Goal: Task Accomplishment & Management: Use online tool/utility

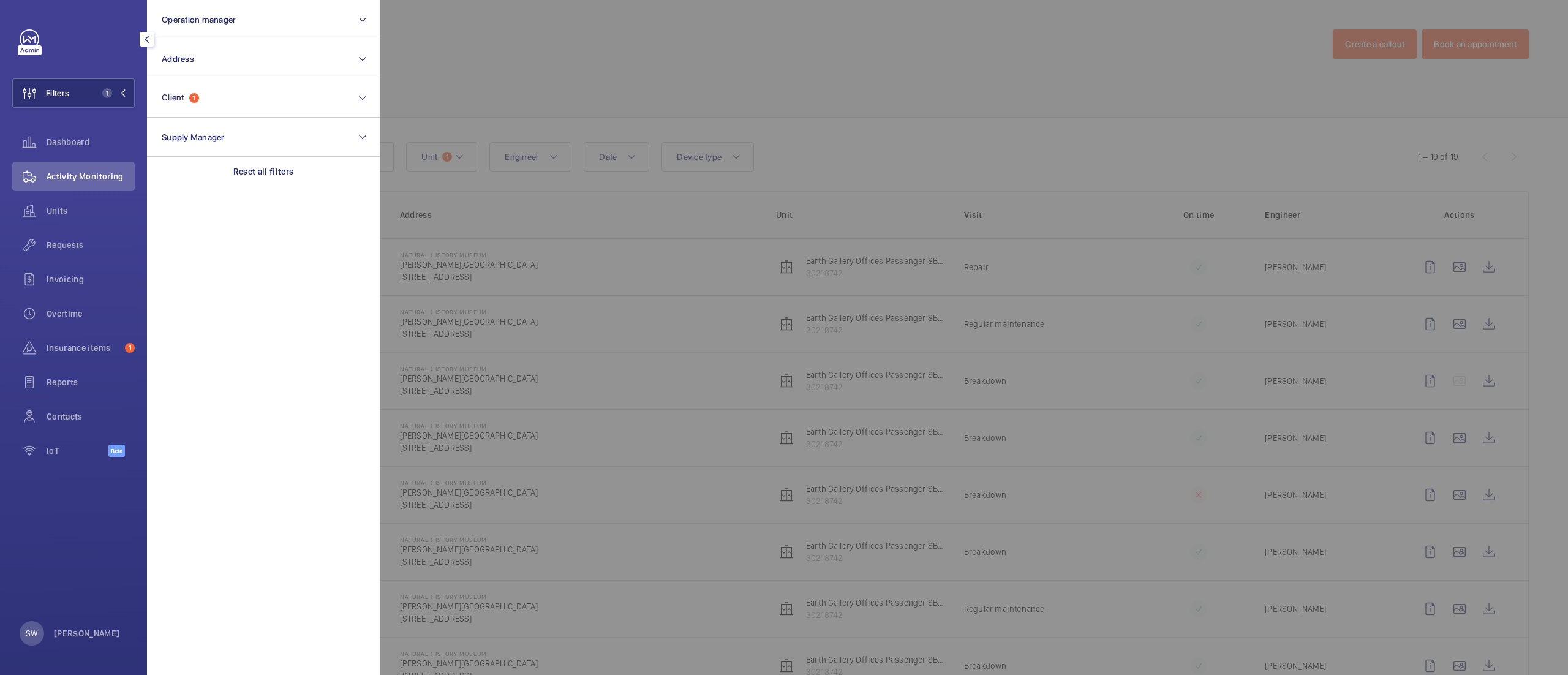
click at [332, 200] on section "Operation manager Address Client 1 Supply Manager Reset all filters" at bounding box center [263, 338] width 233 height 675
click at [284, 181] on div "Reset all filters" at bounding box center [263, 171] width 233 height 29
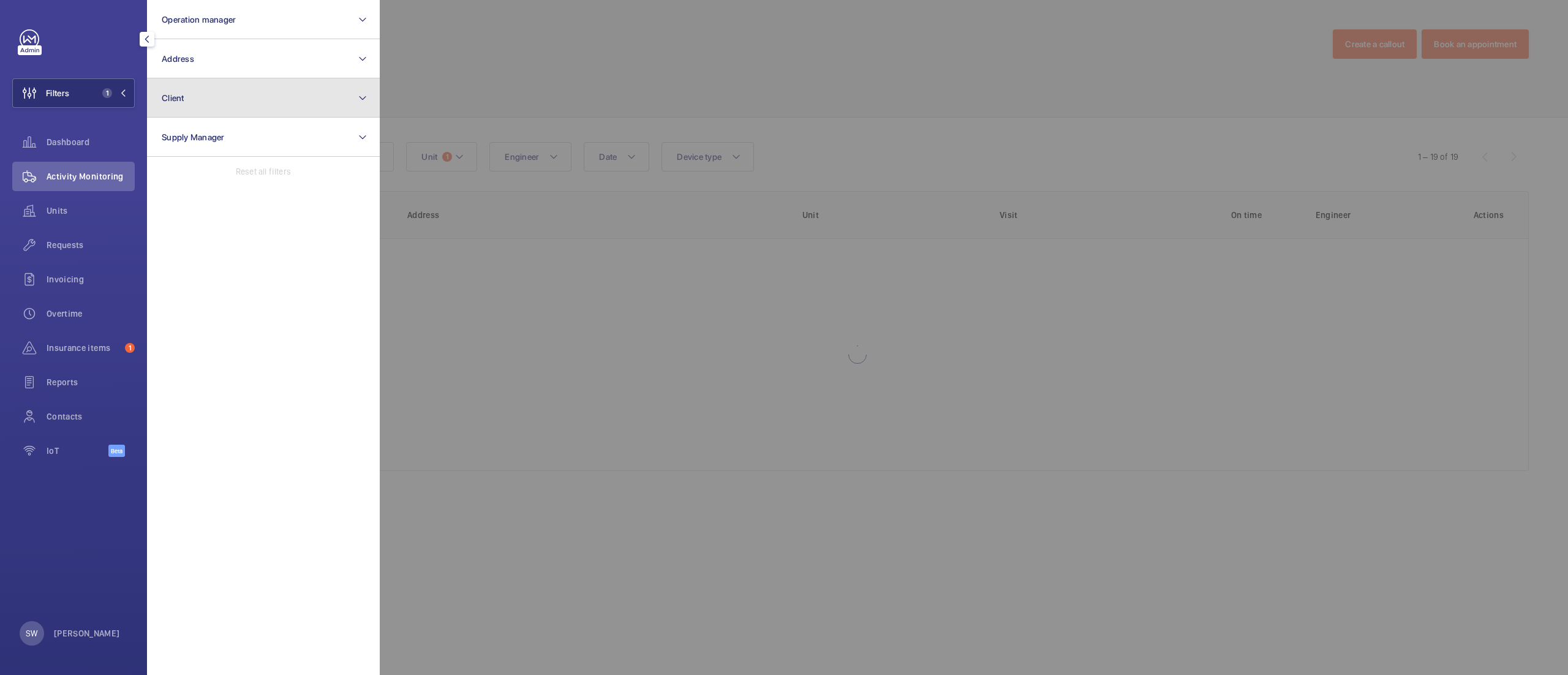
click at [233, 111] on button "Client" at bounding box center [263, 98] width 233 height 39
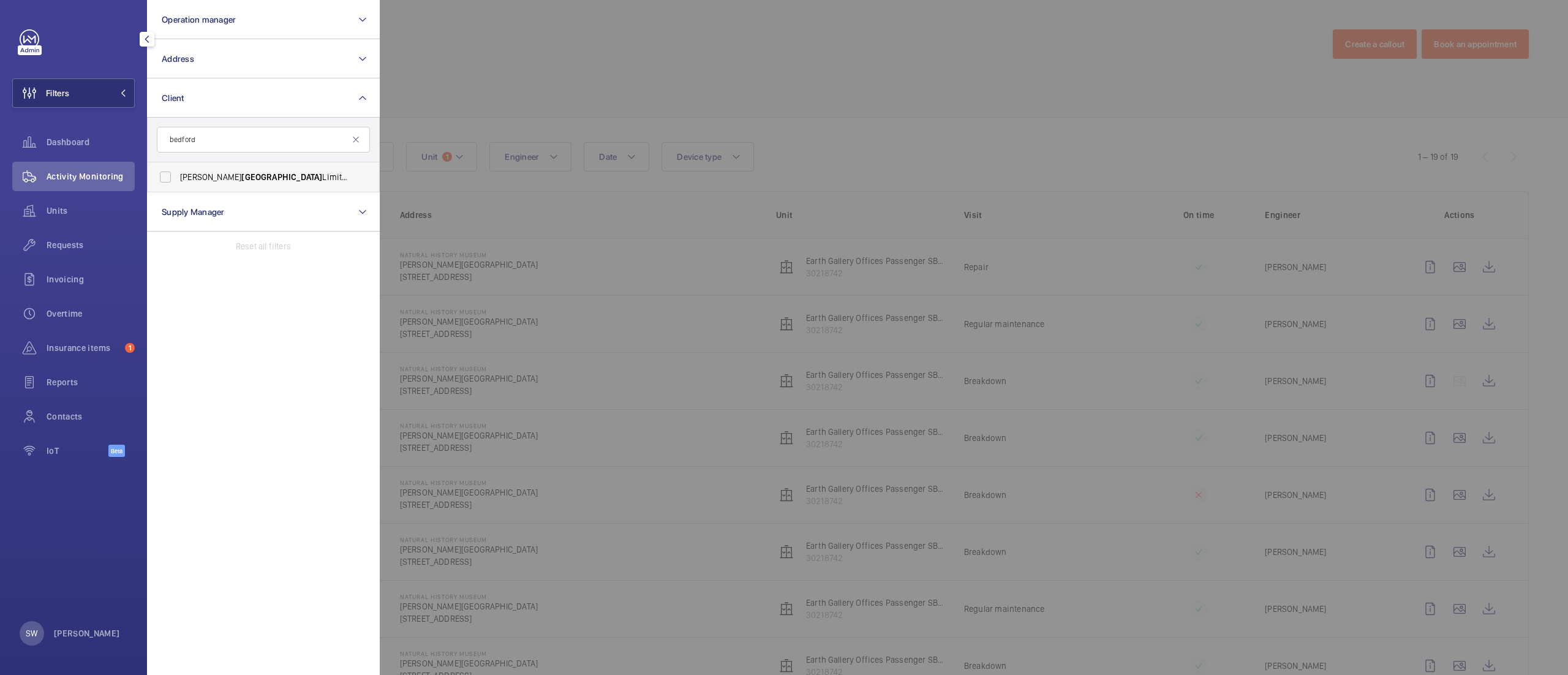
type input "bedford"
click at [255, 171] on span "[PERSON_NAME] Limited: [GEOGRAPHIC_DATA][PERSON_NAME]" at bounding box center [264, 177] width 168 height 12
click at [177, 171] on input "[PERSON_NAME] Limited: [GEOGRAPHIC_DATA][PERSON_NAME]" at bounding box center [165, 176] width 24 height 24
checkbox input "true"
click at [804, 352] on div at bounding box center [1164, 338] width 1568 height 675
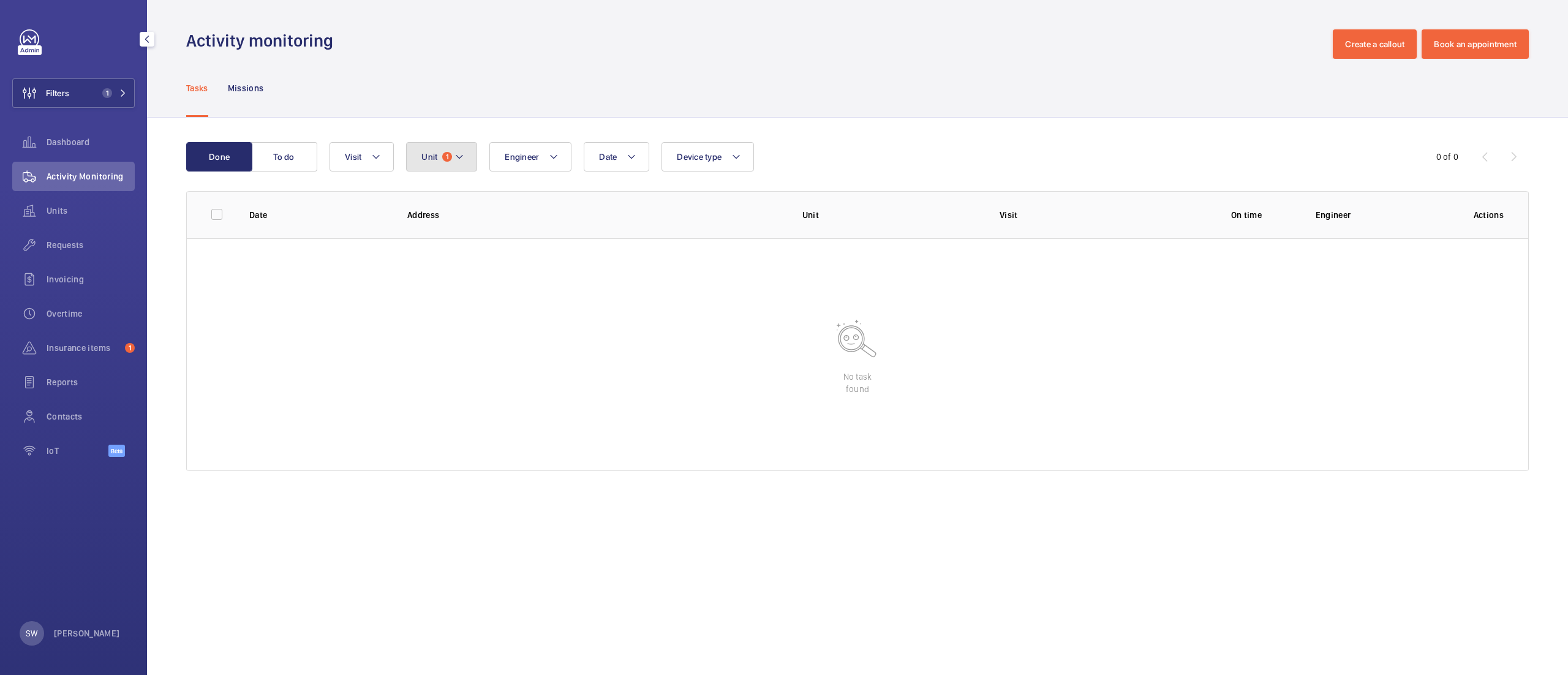
drag, startPoint x: 459, startPoint y: 146, endPoint x: 463, endPoint y: 164, distance: 18.4
click at [458, 146] on button "Unit 1" at bounding box center [442, 156] width 71 height 29
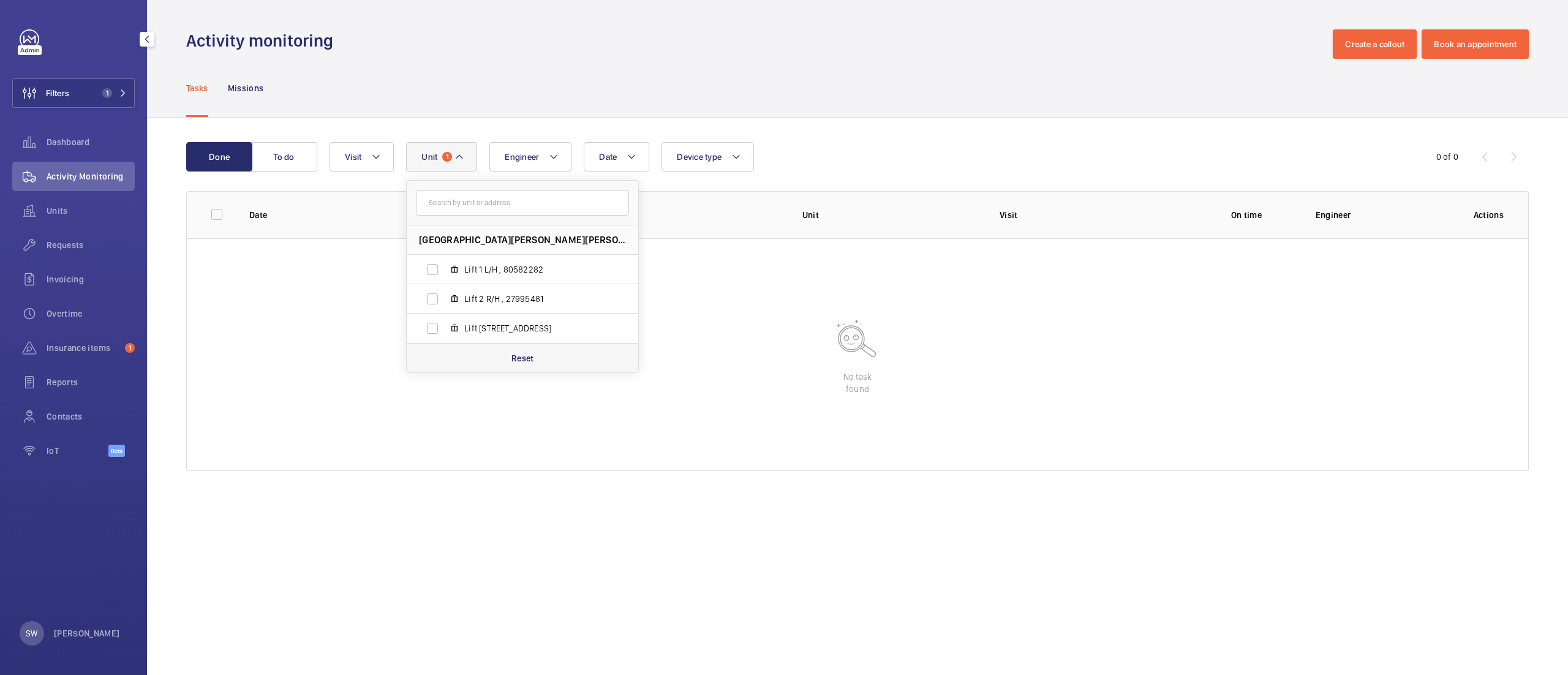
click at [514, 367] on div "Reset" at bounding box center [522, 357] width 232 height 29
click at [61, 203] on div "Units" at bounding box center [73, 210] width 122 height 29
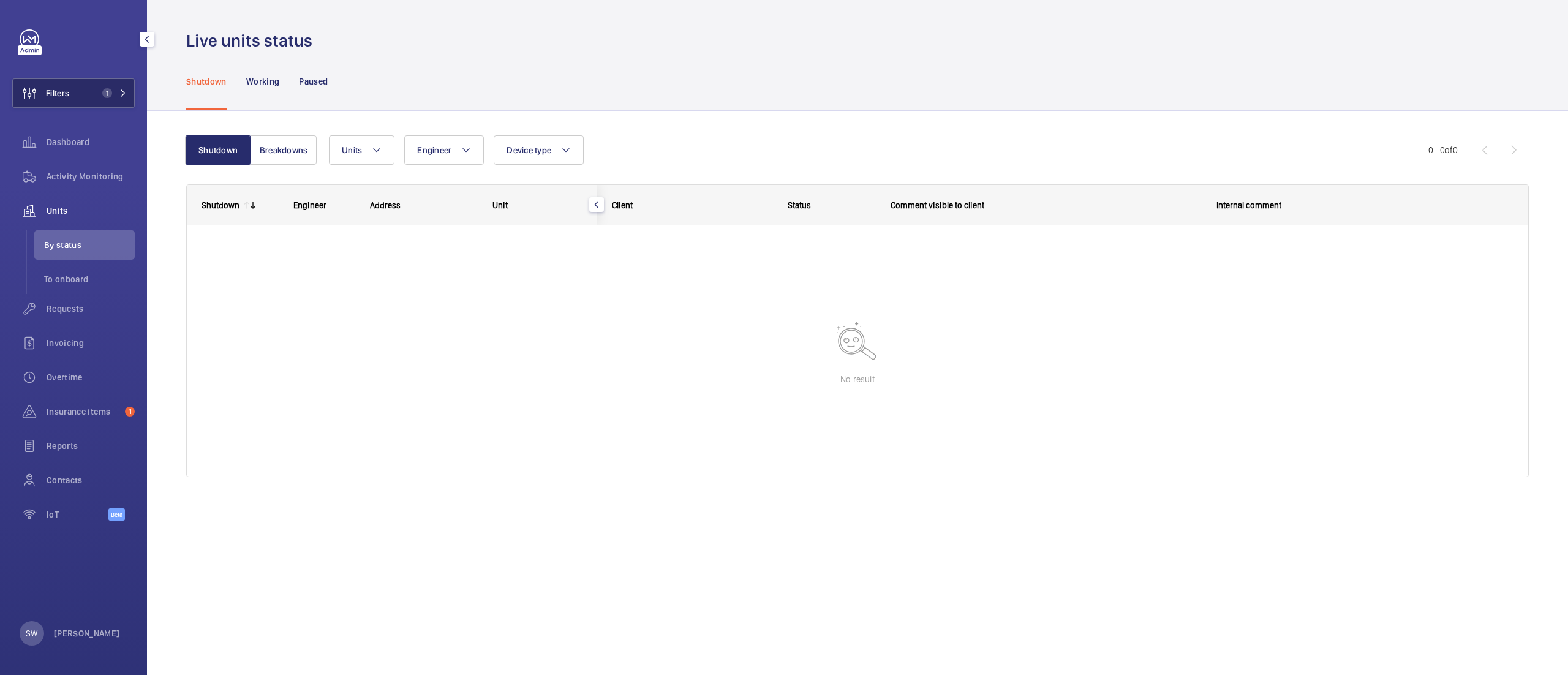
click at [119, 94] on mat-icon at bounding box center [123, 93] width 7 height 7
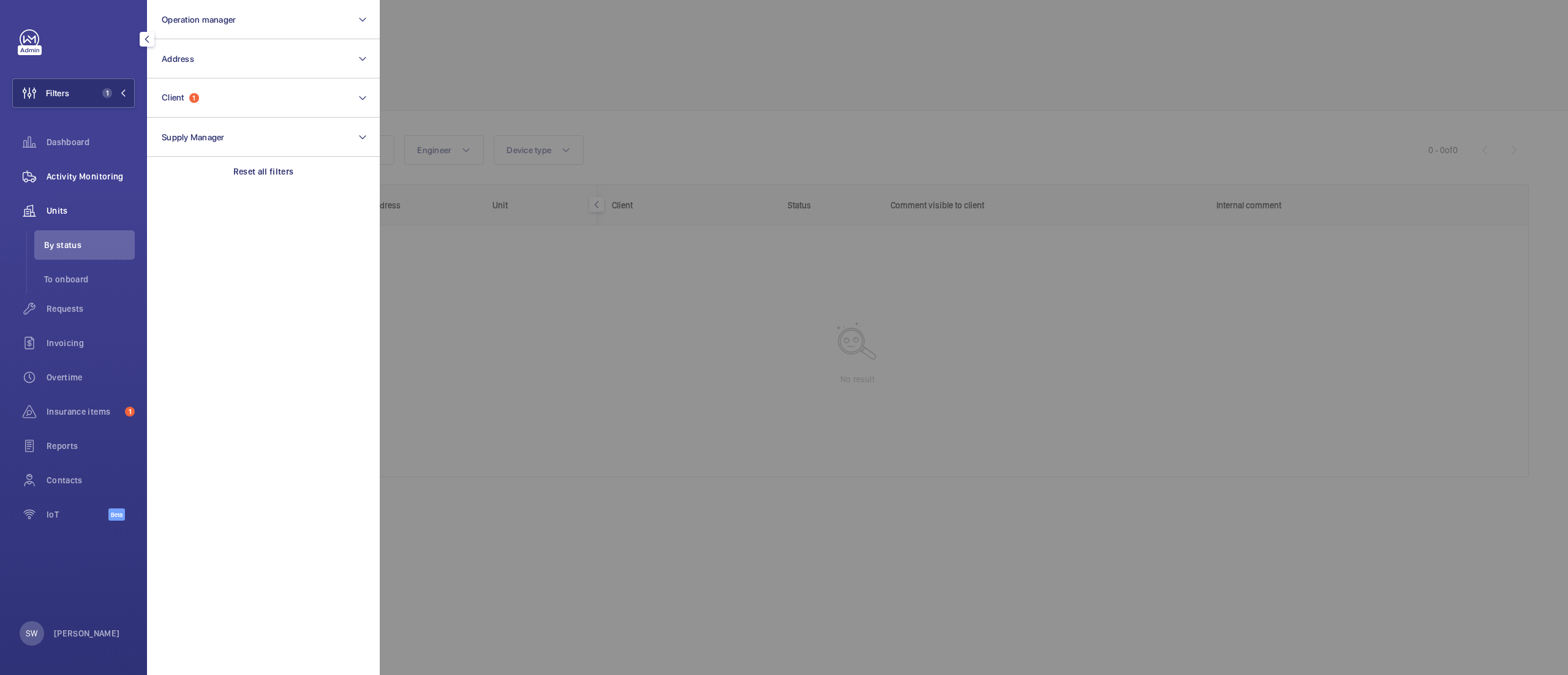
click at [44, 168] on wm-front-icon-button at bounding box center [29, 175] width 34 height 29
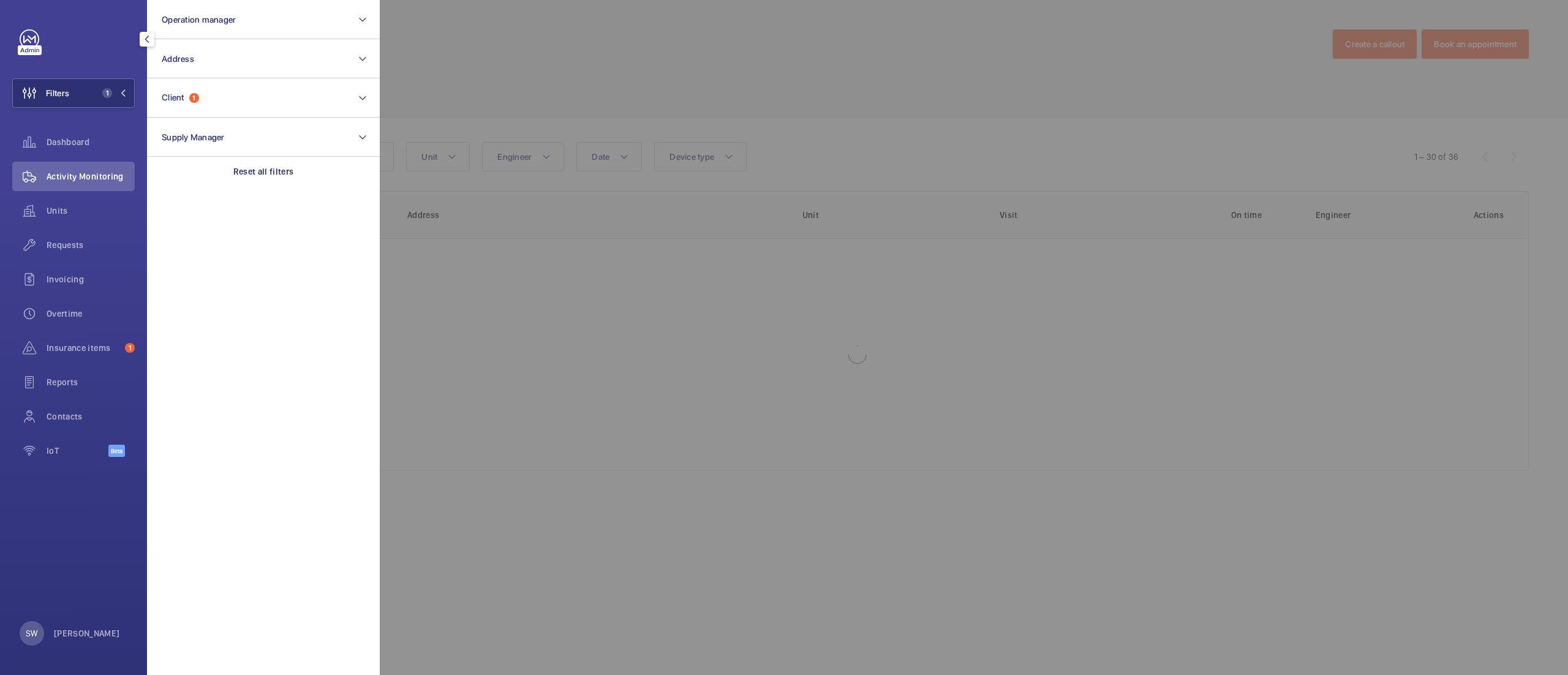
click at [1059, 127] on div at bounding box center [1164, 338] width 1568 height 675
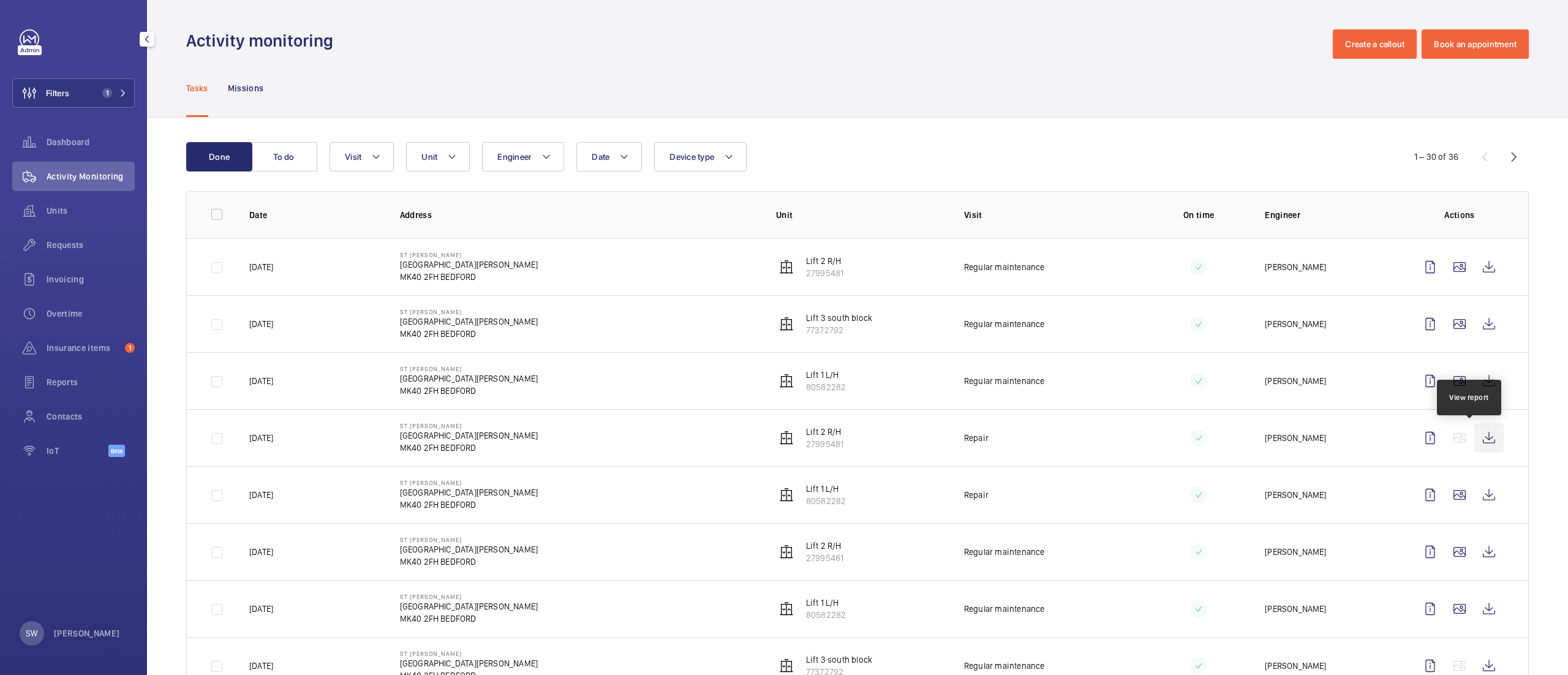
click at [1474, 435] on wm-front-icon-button at bounding box center [1489, 437] width 29 height 29
click at [110, 85] on button "Filters 1" at bounding box center [73, 93] width 122 height 29
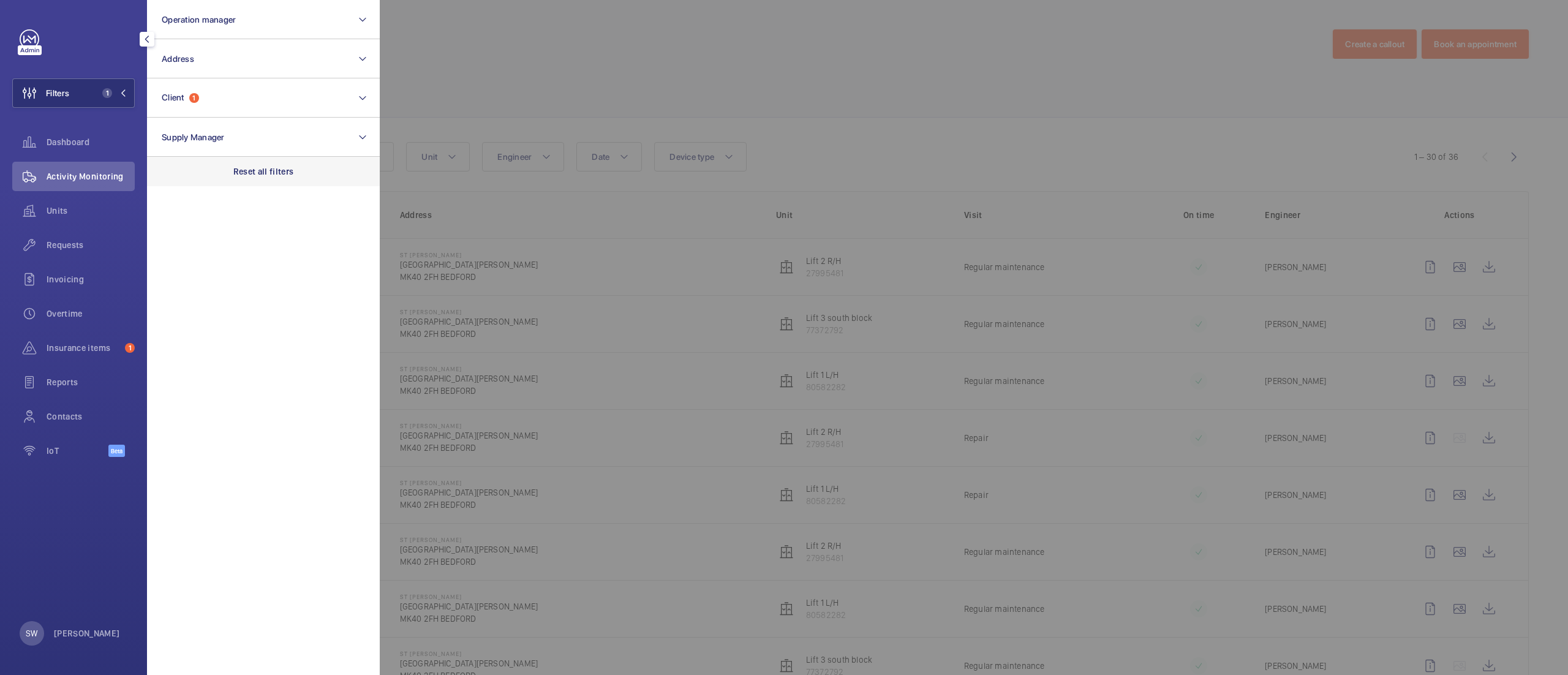
drag, startPoint x: 297, startPoint y: 180, endPoint x: 289, endPoint y: 167, distance: 15.3
click at [297, 180] on div "Reset all filters" at bounding box center [263, 171] width 233 height 29
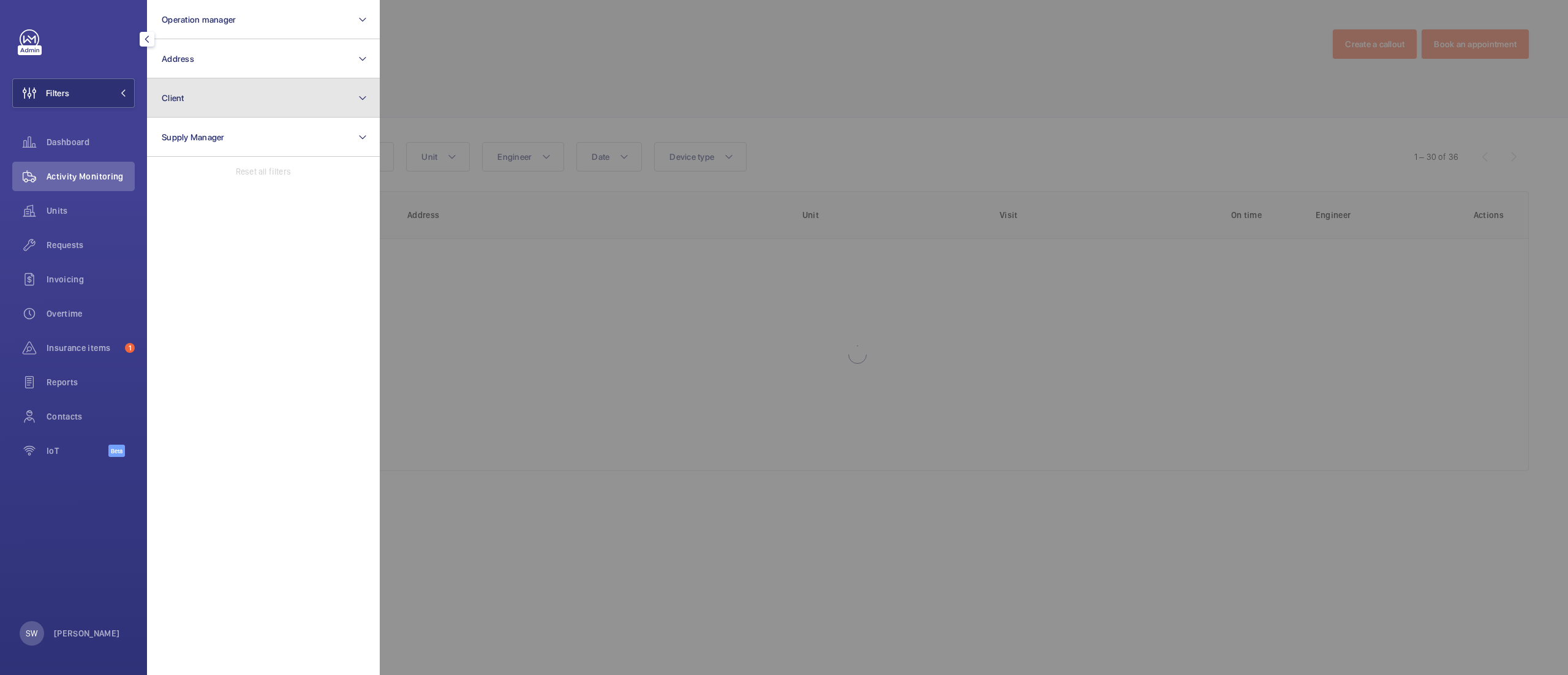
click at [252, 93] on button "Client" at bounding box center [263, 98] width 233 height 39
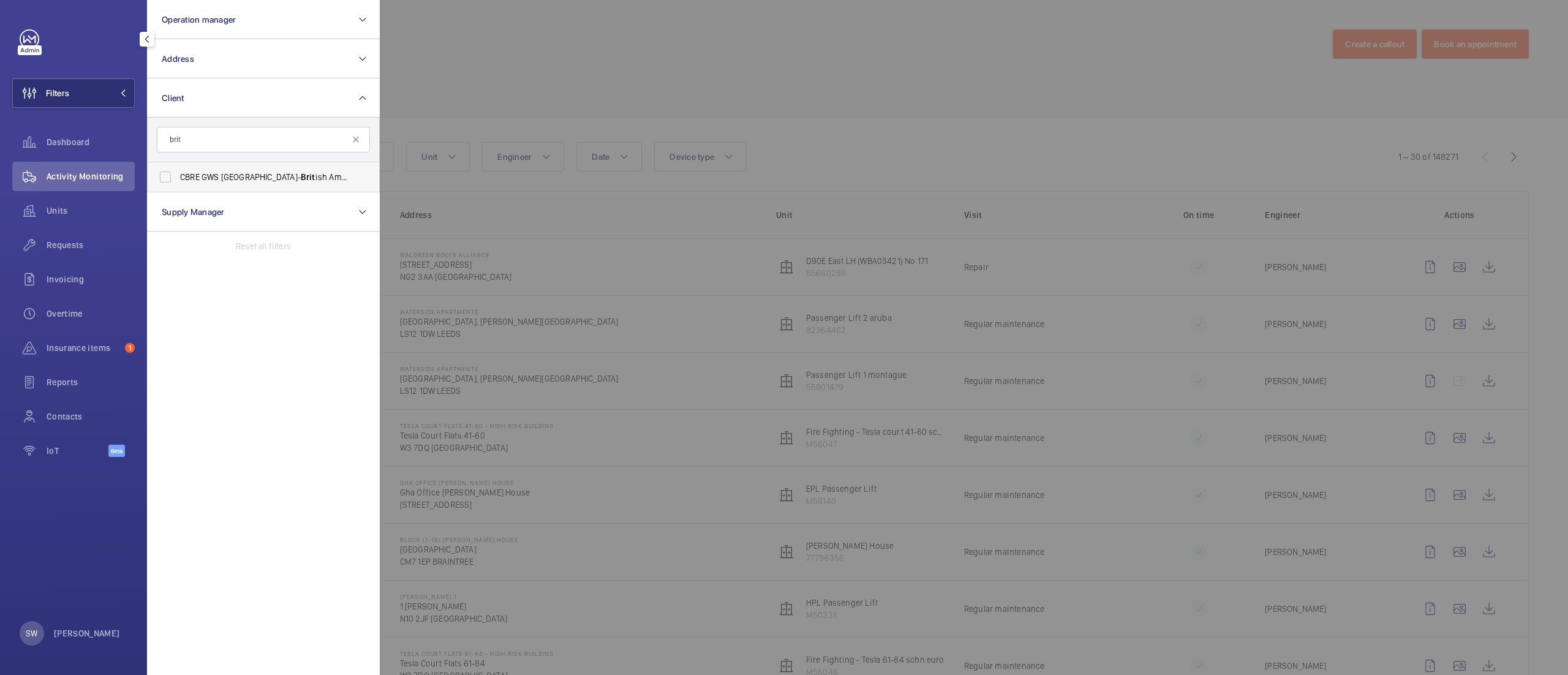
type input "brit"
click at [301, 173] on span "Brit" at bounding box center [308, 176] width 14 height 10
click at [177, 173] on input "CBRE GWS UK- Brit ish American Tobacco [GEOGRAPHIC_DATA]" at bounding box center [165, 176] width 24 height 24
checkbox input "true"
click at [708, 77] on div at bounding box center [1164, 338] width 1568 height 675
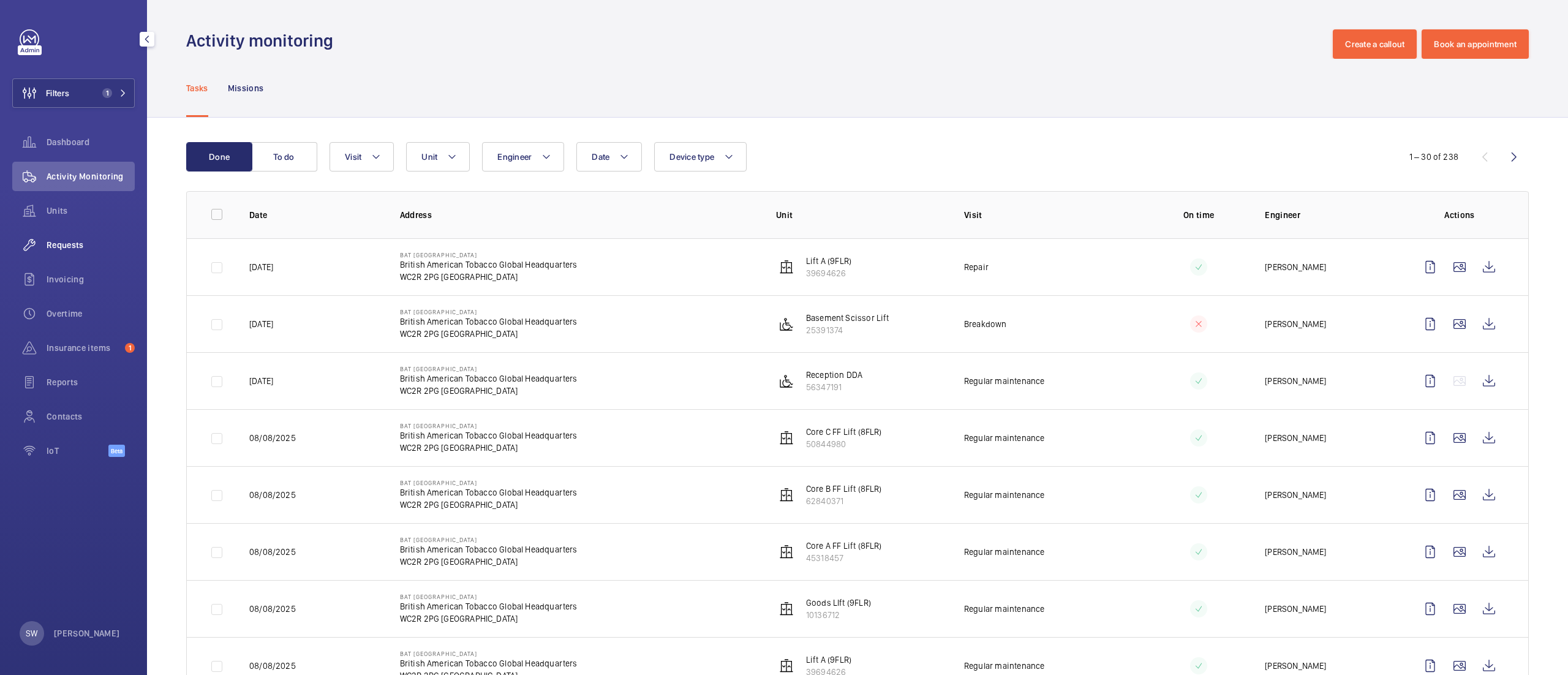
click at [89, 244] on span "Requests" at bounding box center [90, 245] width 88 height 12
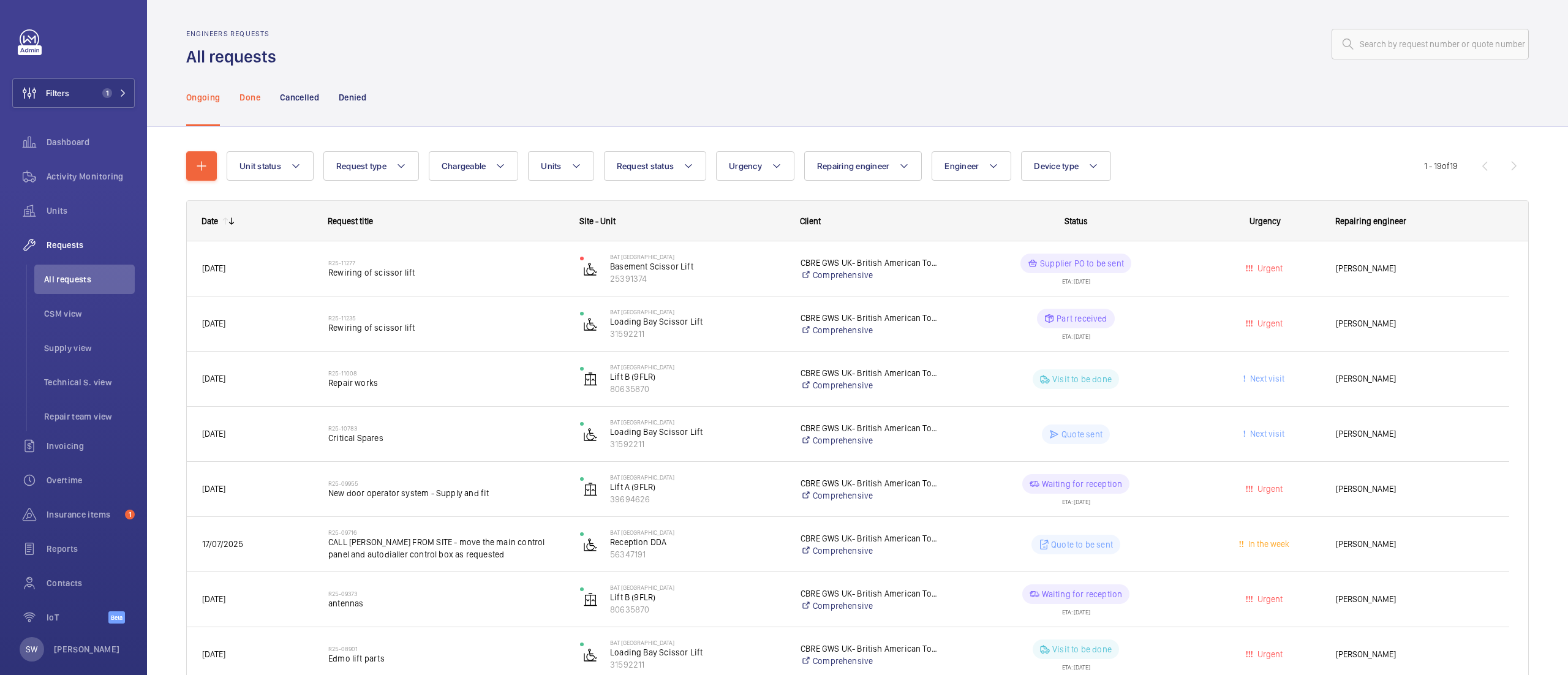
click at [248, 105] on div "Done" at bounding box center [249, 96] width 20 height 58
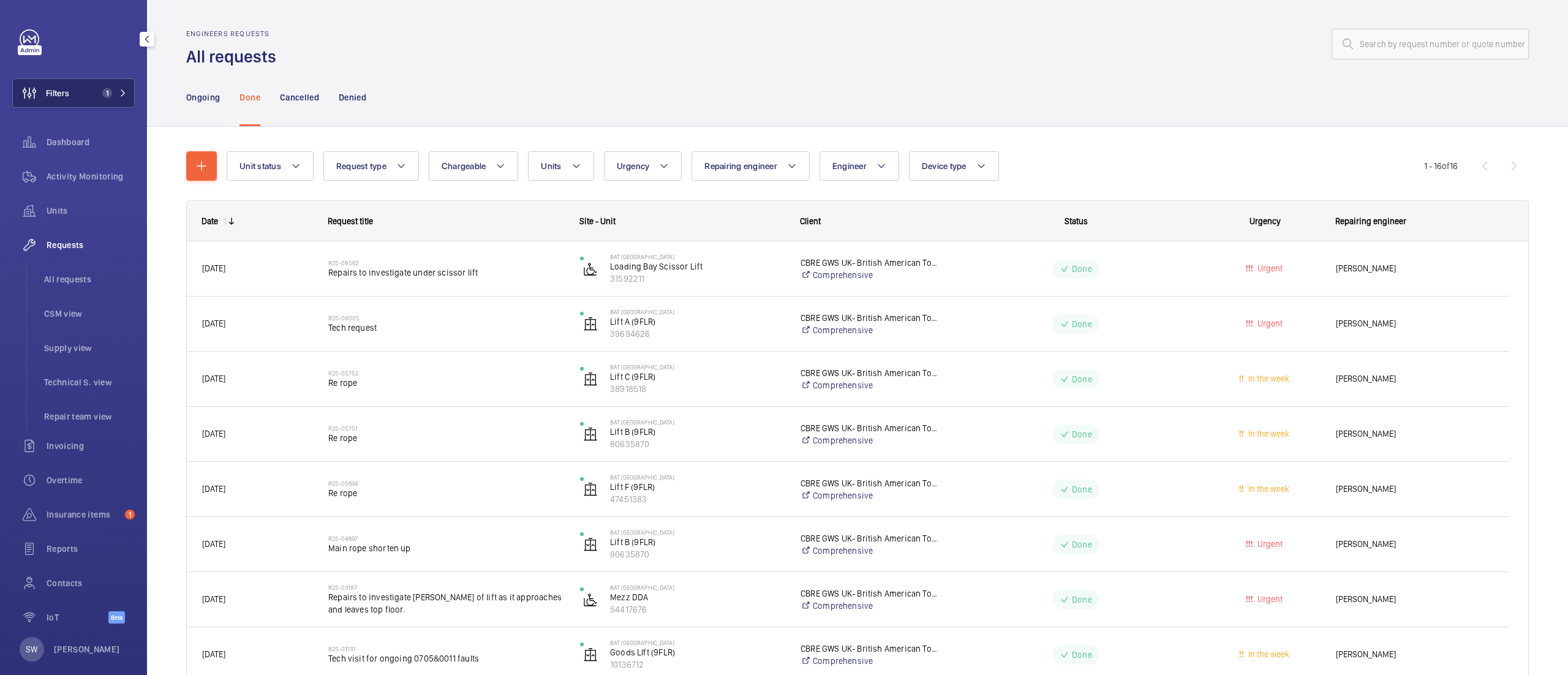
click at [61, 90] on span "Filters" at bounding box center [58, 94] width 23 height 12
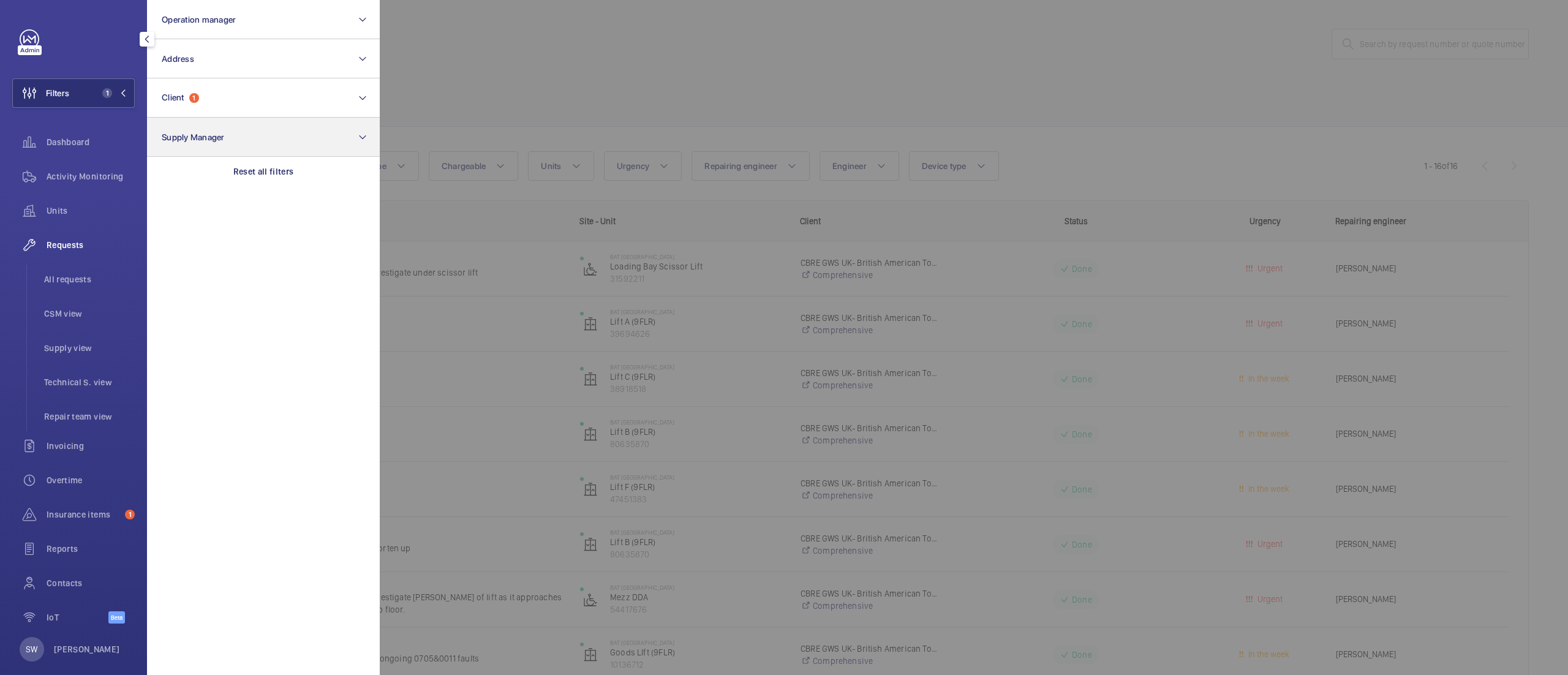
drag, startPoint x: 302, startPoint y: 164, endPoint x: 289, endPoint y: 142, distance: 25.6
click at [301, 164] on div "Reset all filters" at bounding box center [263, 171] width 233 height 29
drag, startPoint x: 248, startPoint y: 87, endPoint x: 250, endPoint y: 97, distance: 10.2
click at [248, 88] on button "Client" at bounding box center [263, 98] width 233 height 39
type input "tandem"
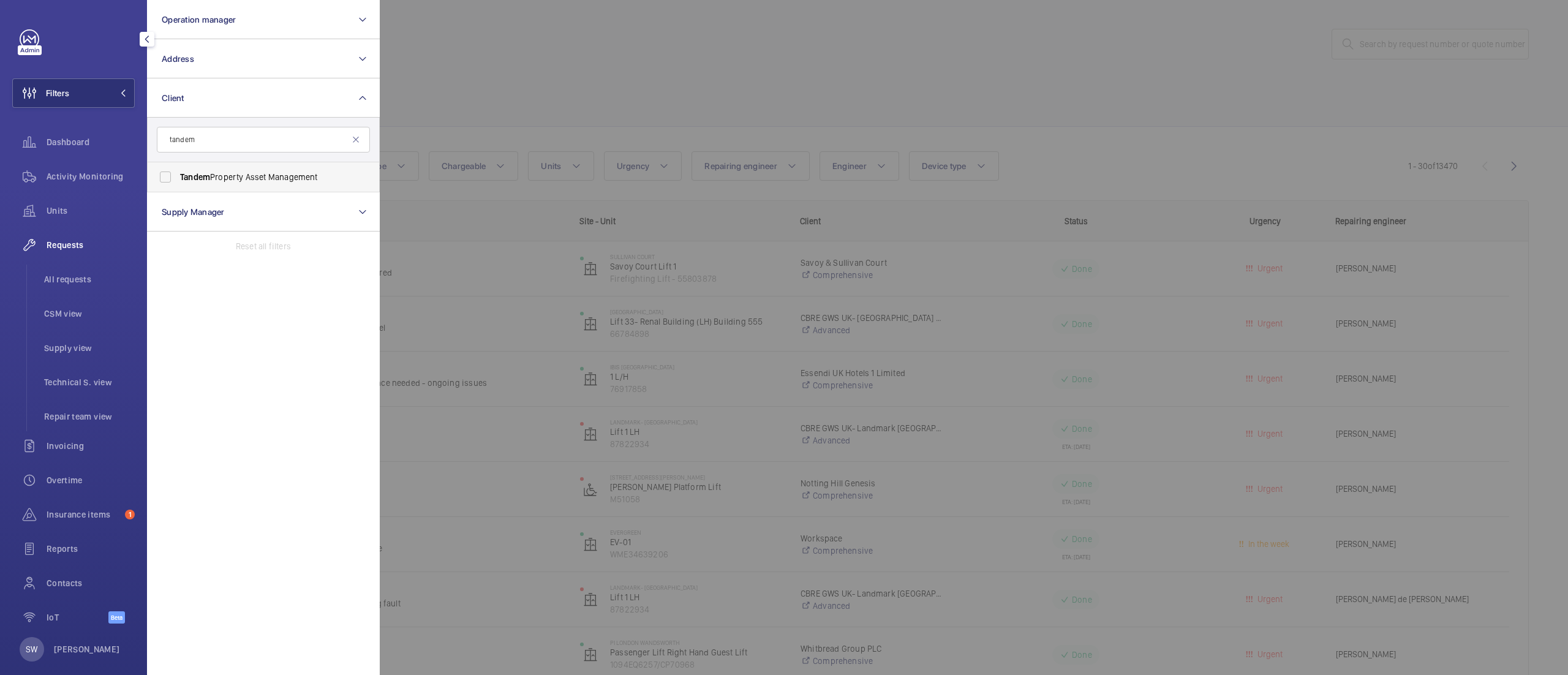
click at [226, 180] on span "Tandem Property Asset Management" at bounding box center [264, 177] width 168 height 12
click at [177, 180] on input "Tandem Property Asset Management" at bounding box center [165, 176] width 24 height 24
checkbox input "true"
click at [714, 77] on div at bounding box center [1164, 338] width 1568 height 675
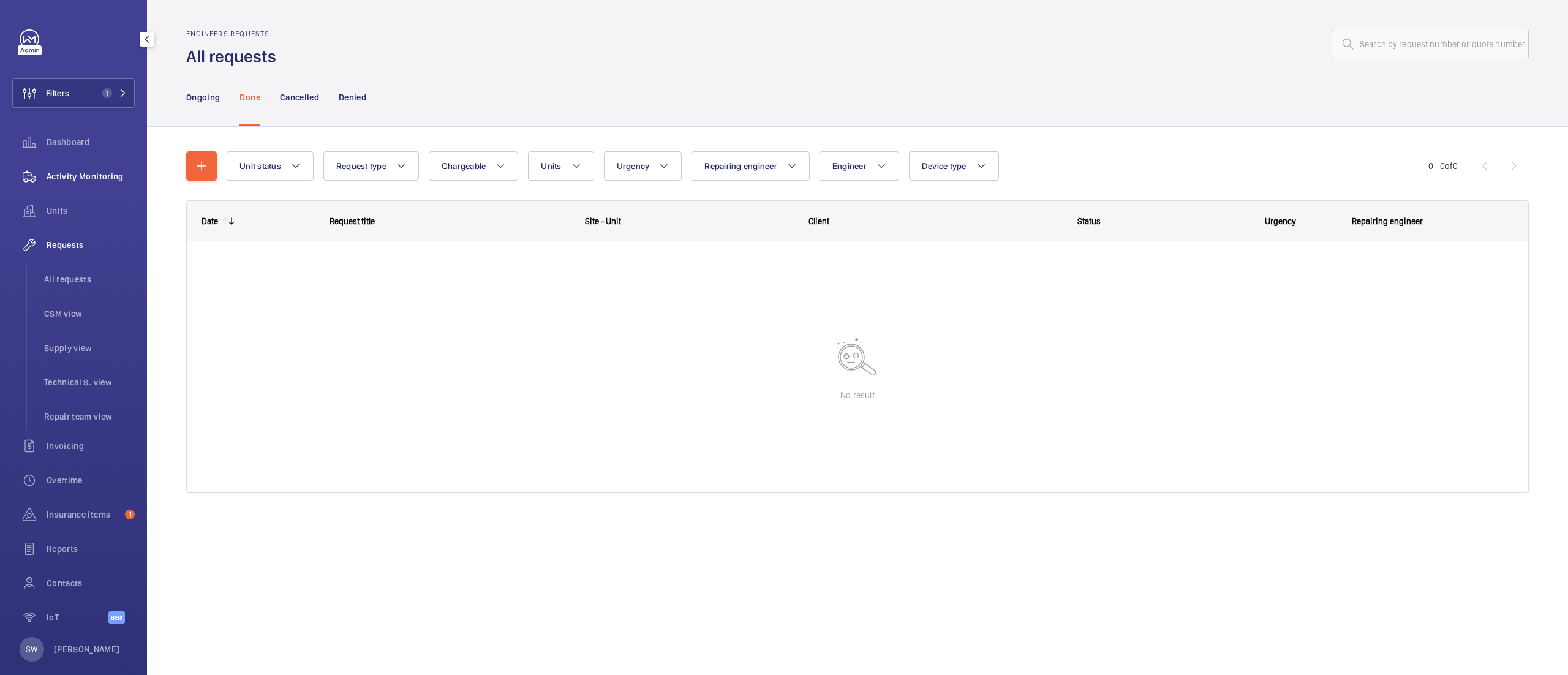
click at [103, 174] on span "Activity Monitoring" at bounding box center [90, 176] width 88 height 12
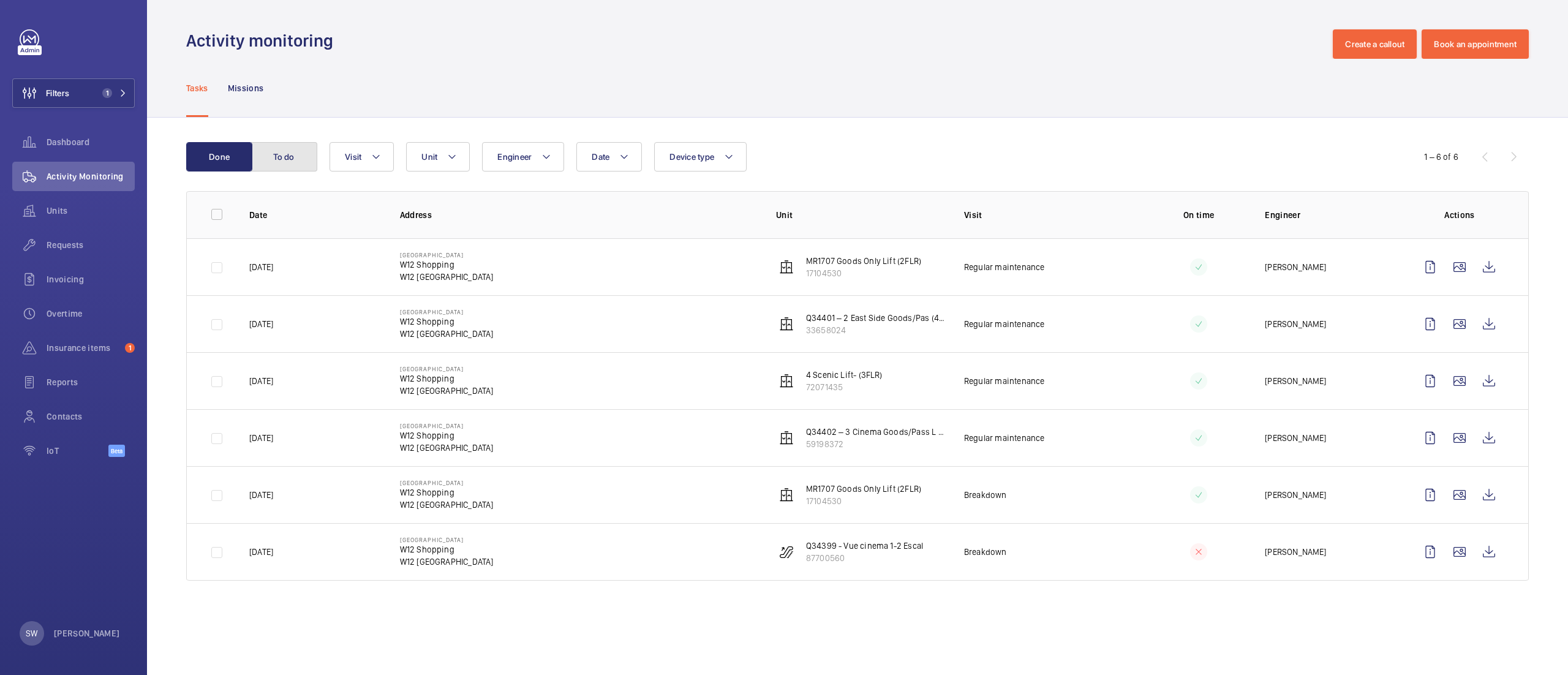
click at [267, 150] on button "To do" at bounding box center [284, 156] width 66 height 29
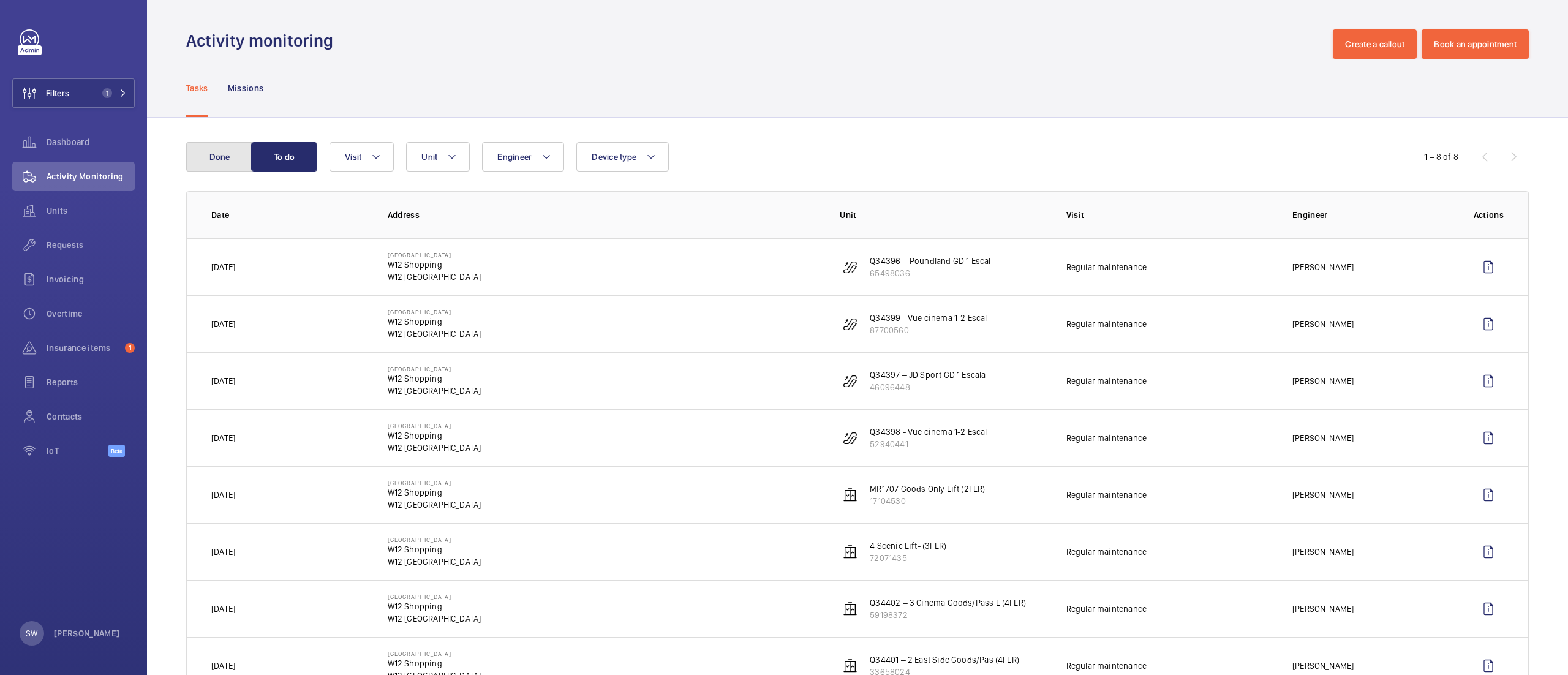
click at [215, 157] on button "Done" at bounding box center [219, 156] width 66 height 29
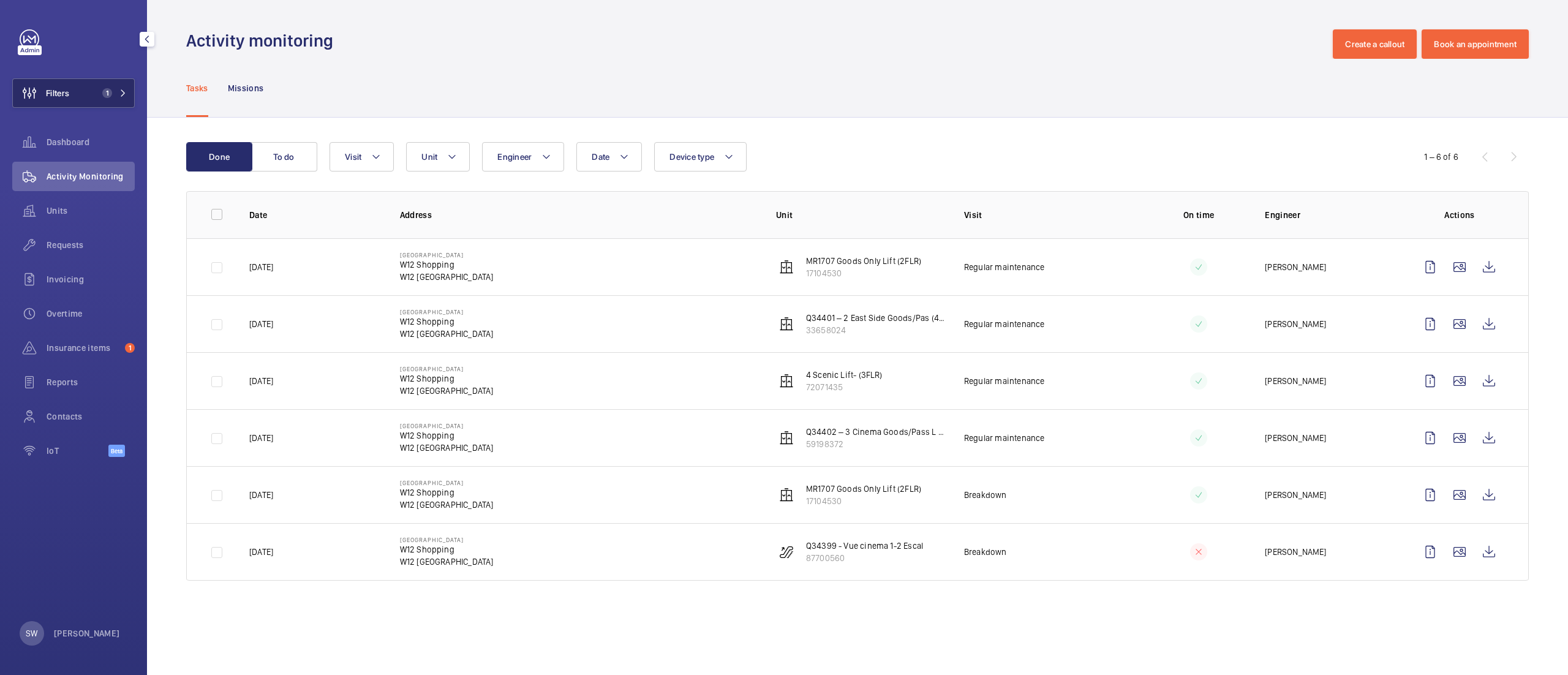
click at [87, 99] on button "Filters 1" at bounding box center [73, 93] width 122 height 29
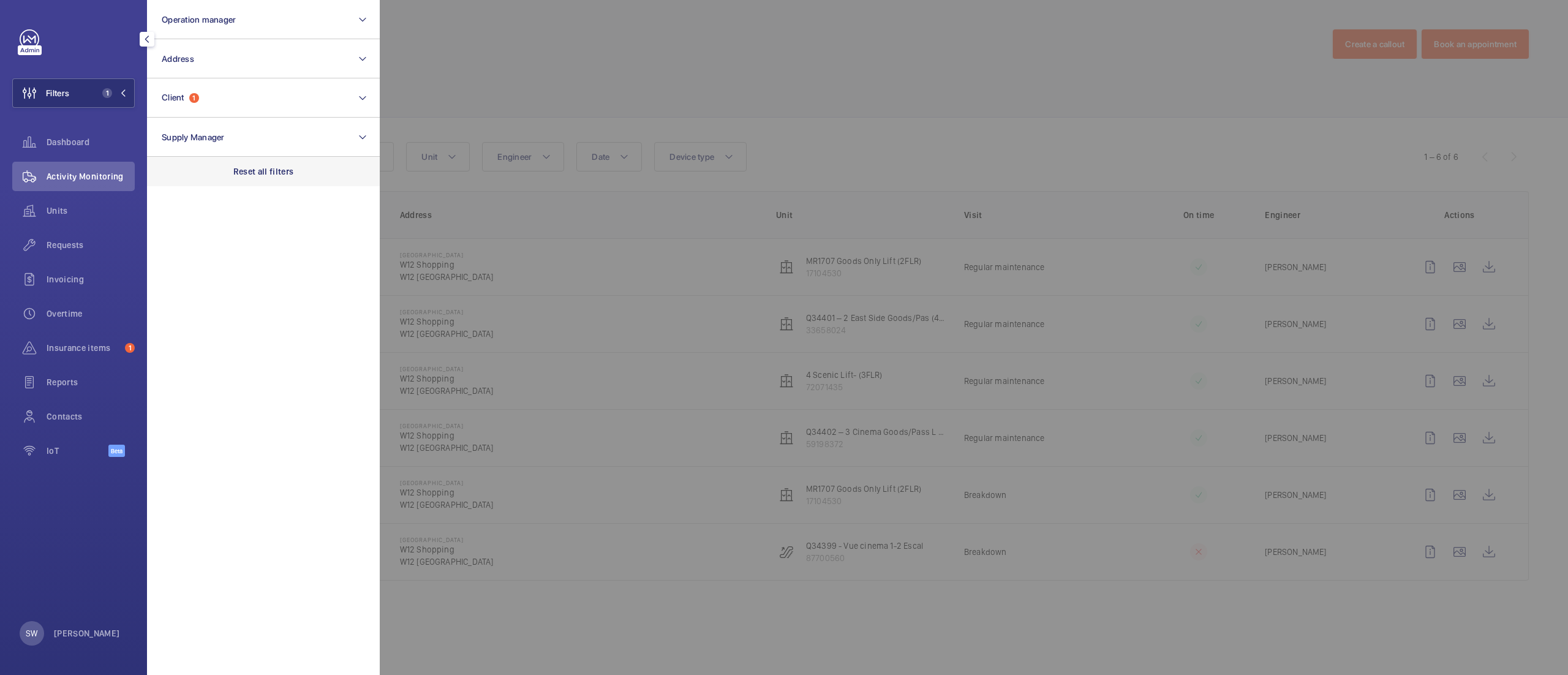
click at [287, 163] on div "Reset all filters" at bounding box center [263, 171] width 233 height 29
click at [241, 89] on button "Client" at bounding box center [263, 98] width 233 height 39
type input "[DEMOGRAPHIC_DATA]"
click at [301, 179] on span "British" at bounding box center [314, 176] width 27 height 10
click at [177, 179] on input "CBRE GWS UK- British American Tobacco Globe House" at bounding box center [165, 176] width 24 height 24
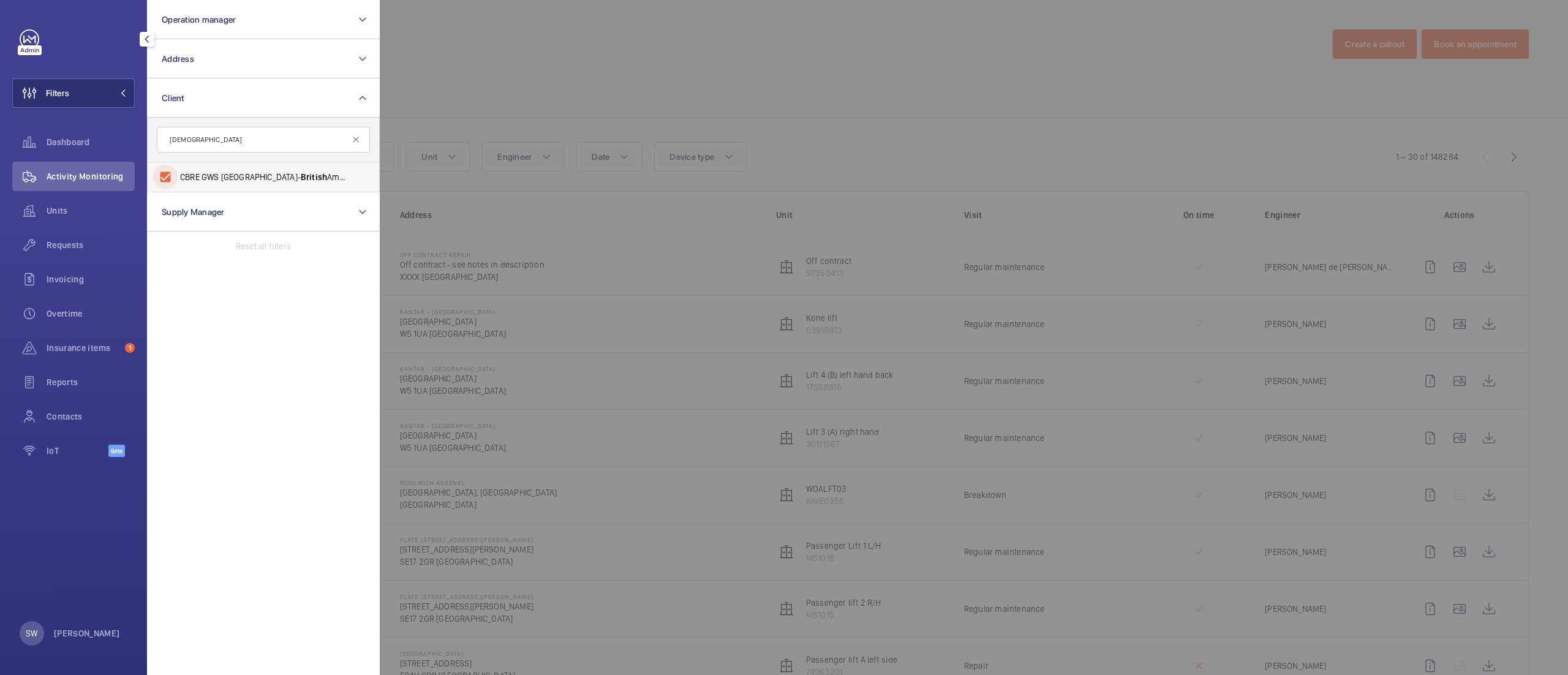
checkbox input "true"
